Goal: Task Accomplishment & Management: Use online tool/utility

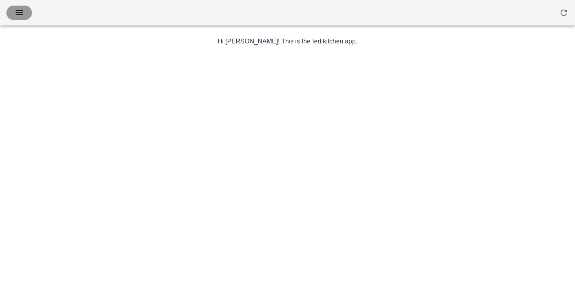
click at [21, 11] on icon "button" at bounding box center [19, 13] width 10 height 10
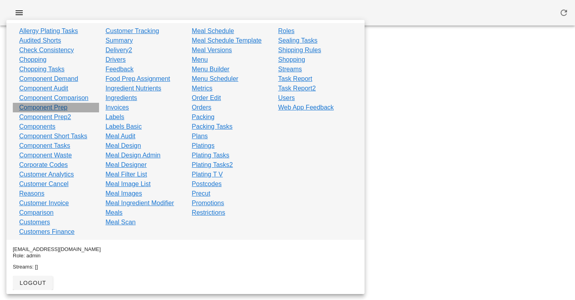
click at [68, 106] on div "Component Prep" at bounding box center [56, 108] width 86 height 10
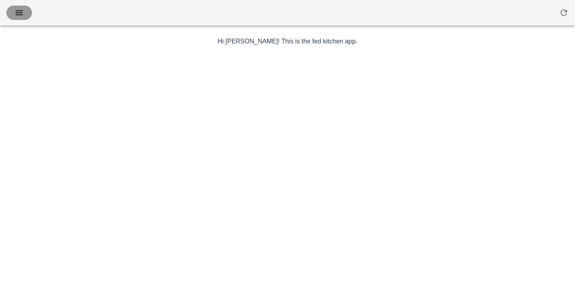
click at [19, 16] on icon "button" at bounding box center [19, 13] width 10 height 10
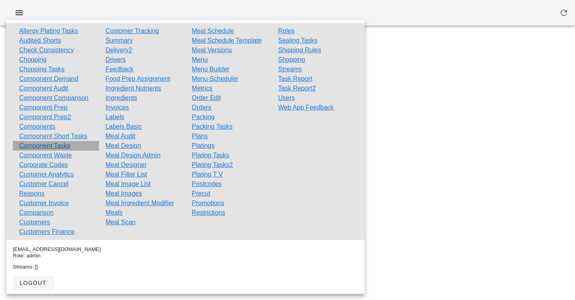
click at [56, 146] on link "Component Tasks" at bounding box center [44, 146] width 51 height 10
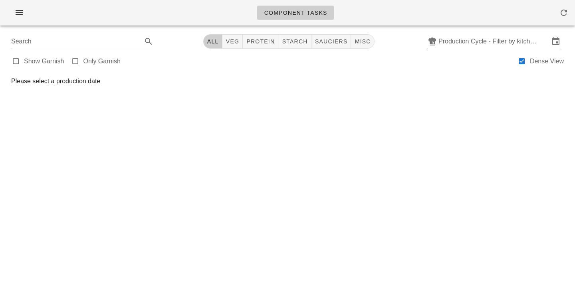
click at [468, 45] on input "Production Cycle - Filter by kitchen production schedules" at bounding box center [493, 41] width 111 height 13
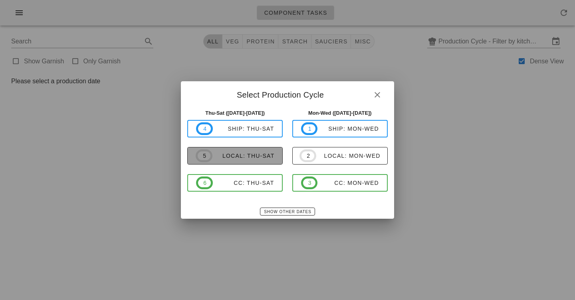
click at [234, 159] on div "local: Thu-Sat" at bounding box center [243, 156] width 62 height 6
type input "local: Thu-Sat ([DATE]-[DATE])"
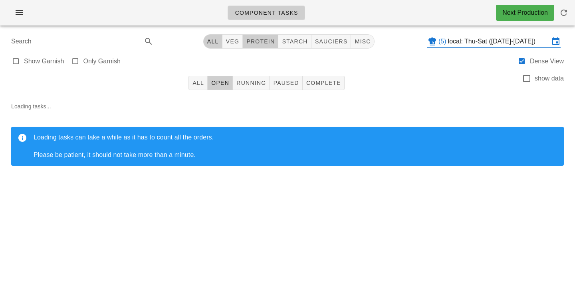
click at [261, 41] on span "protein" at bounding box center [260, 41] width 29 height 6
type input "team:protein"
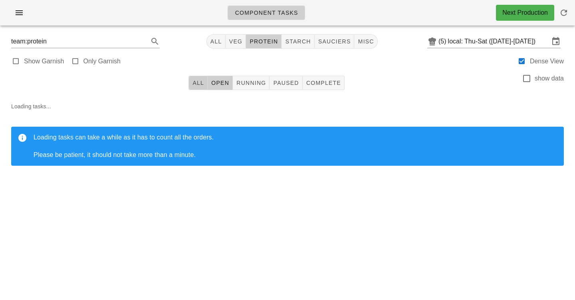
click at [193, 80] on span "All" at bounding box center [198, 83] width 12 height 6
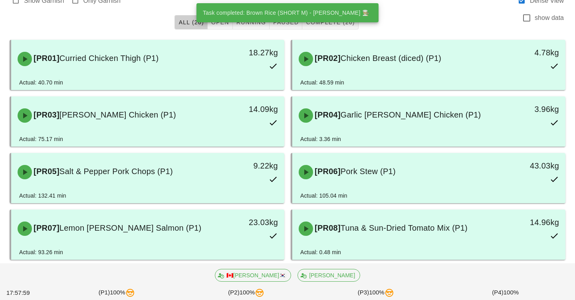
scroll to position [61, 0]
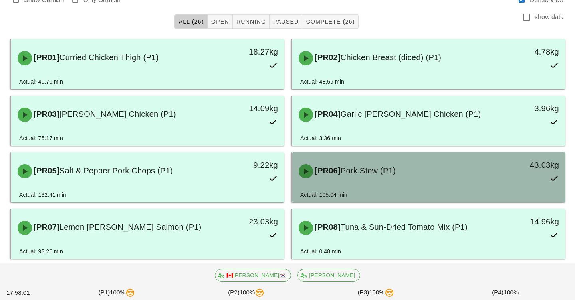
click at [326, 176] on div "[PR06] Pork Stew (P1)" at bounding box center [395, 172] width 202 height 24
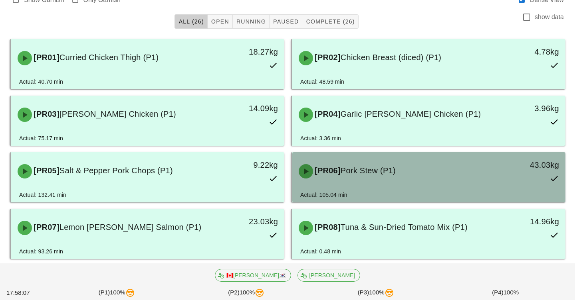
click at [454, 169] on div "[PR06] Pork Stew (P1)" at bounding box center [395, 172] width 202 height 24
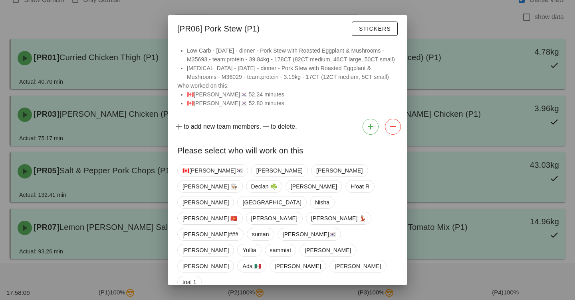
click at [293, 64] on li "Low Carb - [DATE] - dinner - Pork Stew with Roasted Eggplant & Mushrooms - M356…" at bounding box center [292, 55] width 211 height 18
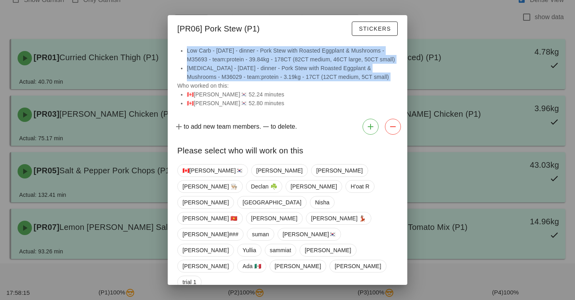
drag, startPoint x: 293, startPoint y: 73, endPoint x: 296, endPoint y: 86, distance: 12.6
click at [296, 81] on ul "Low Carb - [DATE] - dinner - Pork Stew with Roasted Eggplant & Mushrooms - M356…" at bounding box center [287, 63] width 220 height 35
click at [378, 32] on span "Stickers" at bounding box center [374, 29] width 32 height 6
